Goal: Information Seeking & Learning: Learn about a topic

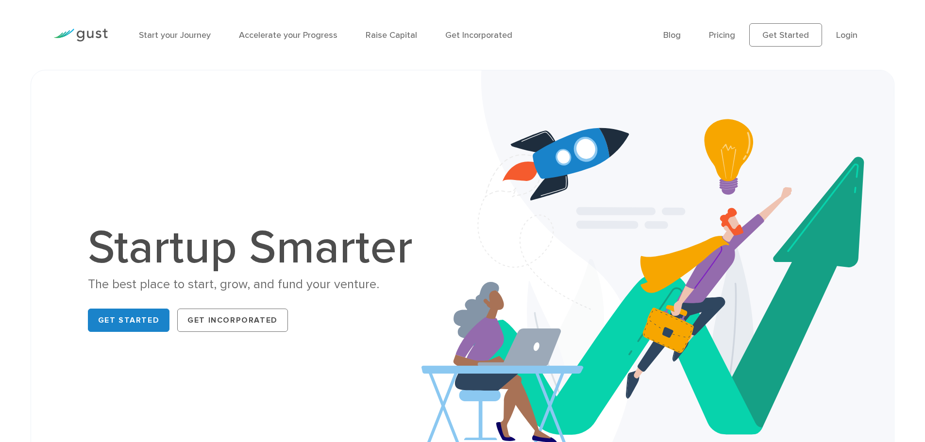
click at [91, 36] on img at bounding box center [80, 35] width 54 height 13
click at [726, 36] on link "Pricing" at bounding box center [722, 35] width 26 height 10
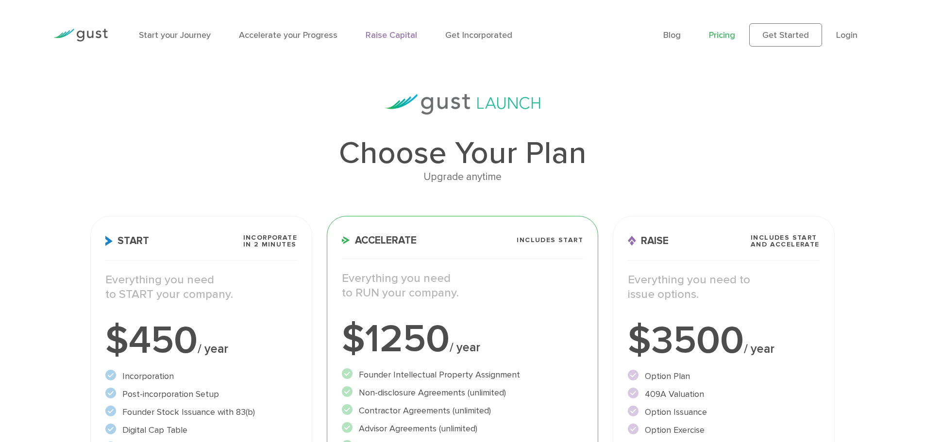
click at [390, 38] on link "Raise Capital" at bounding box center [391, 35] width 51 height 10
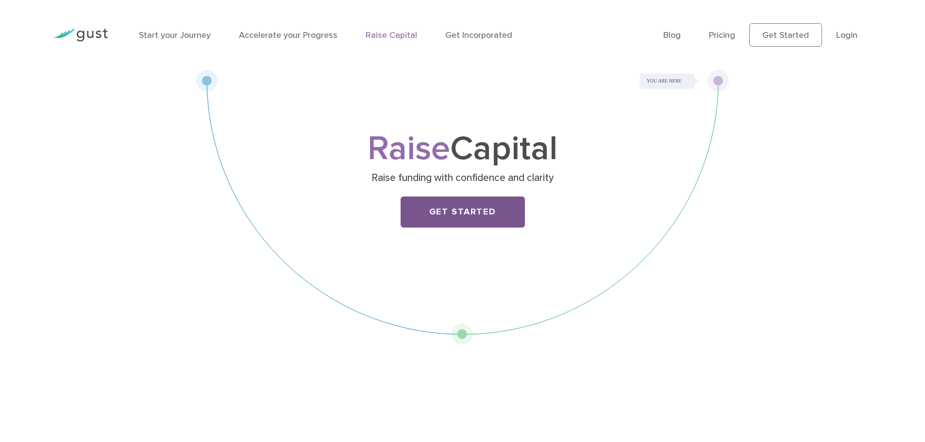
click at [467, 217] on link "Get Started" at bounding box center [463, 212] width 124 height 31
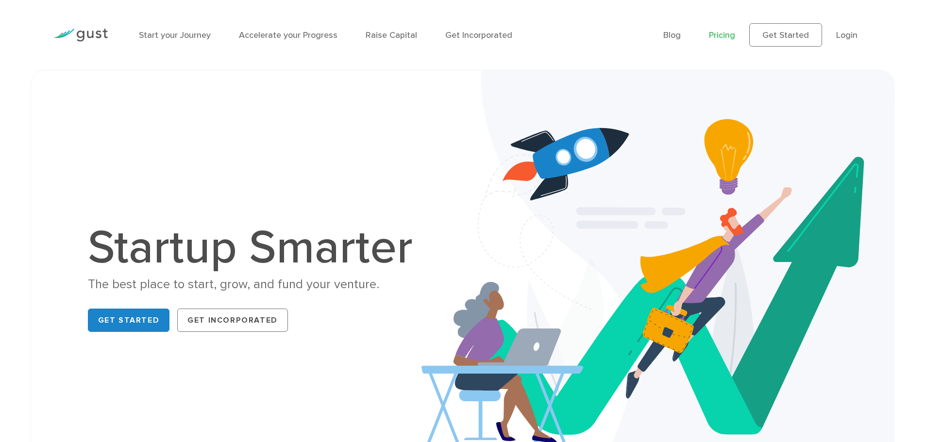
click at [725, 36] on link "Pricing" at bounding box center [722, 35] width 26 height 10
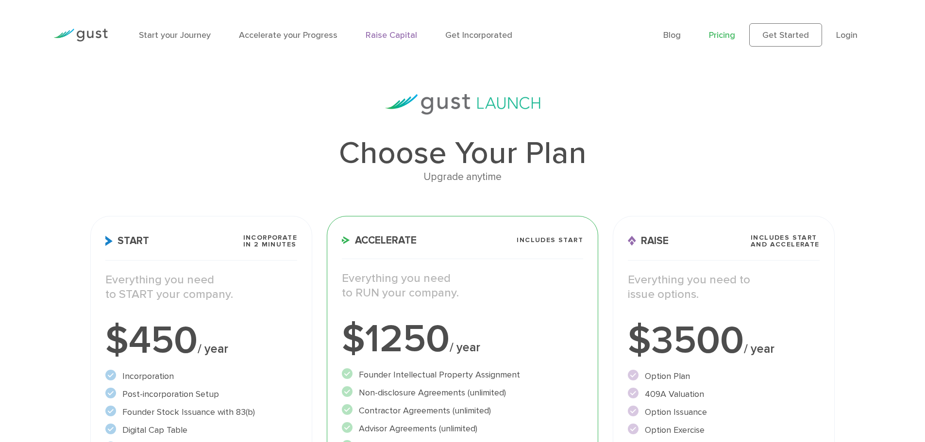
click at [391, 34] on link "Raise Capital" at bounding box center [391, 35] width 51 height 10
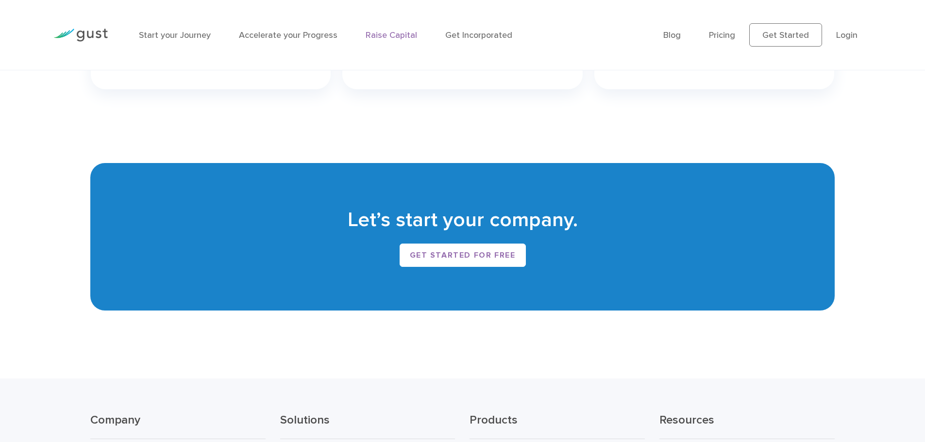
scroll to position [1813, 0]
